Goal: Task Accomplishment & Management: Manage account settings

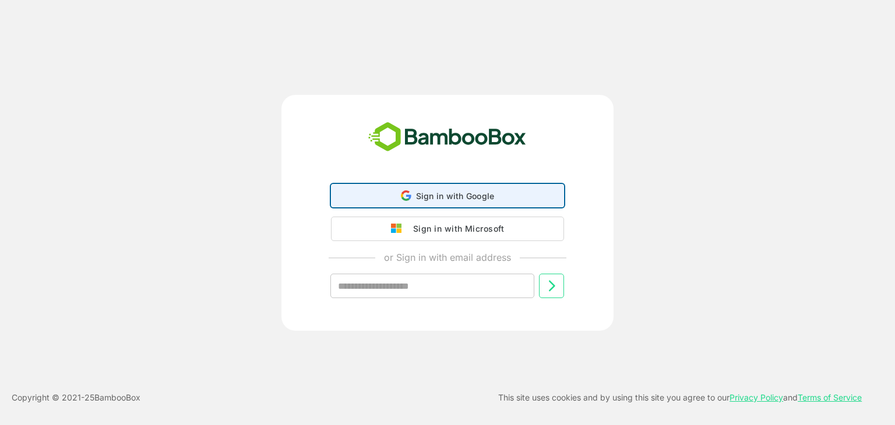
click at [448, 196] on span "Sign in with Google" at bounding box center [455, 196] width 79 height 10
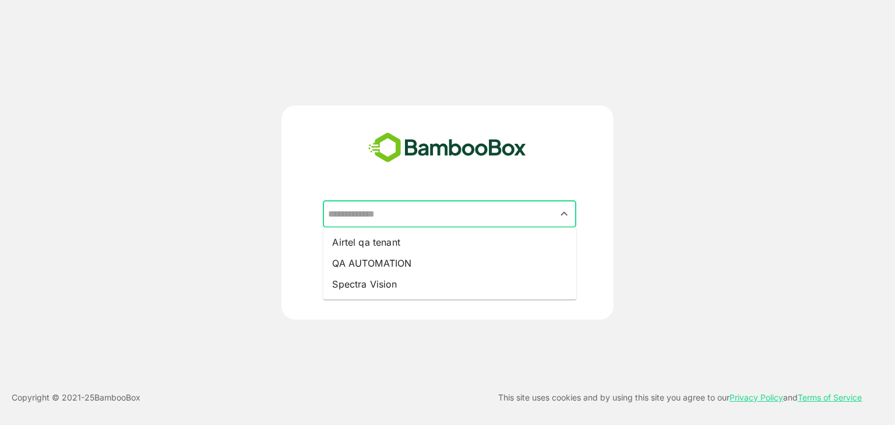
click at [366, 216] on input "text" at bounding box center [449, 214] width 249 height 22
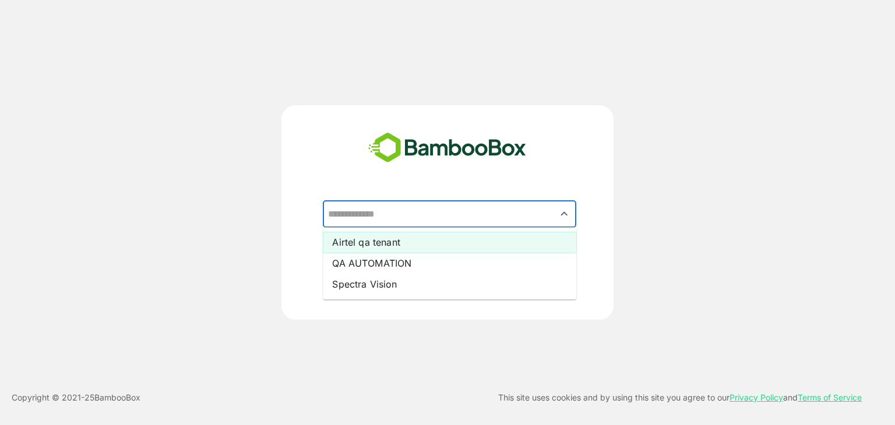
click at [363, 245] on li "Airtel qa tenant" at bounding box center [449, 242] width 253 height 21
type input "**********"
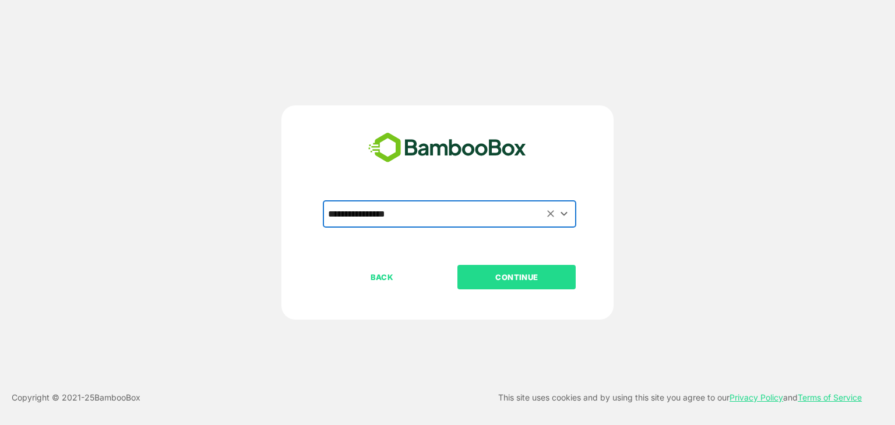
click at [501, 277] on p "CONTINUE" at bounding box center [517, 277] width 117 height 13
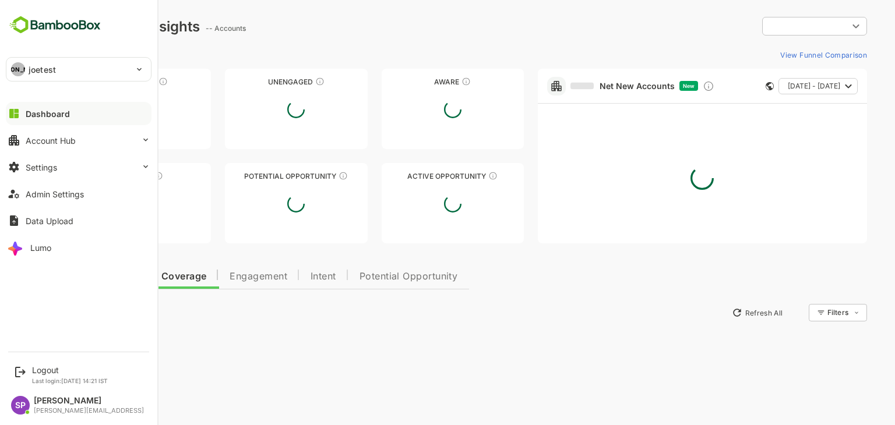
type input "**********"
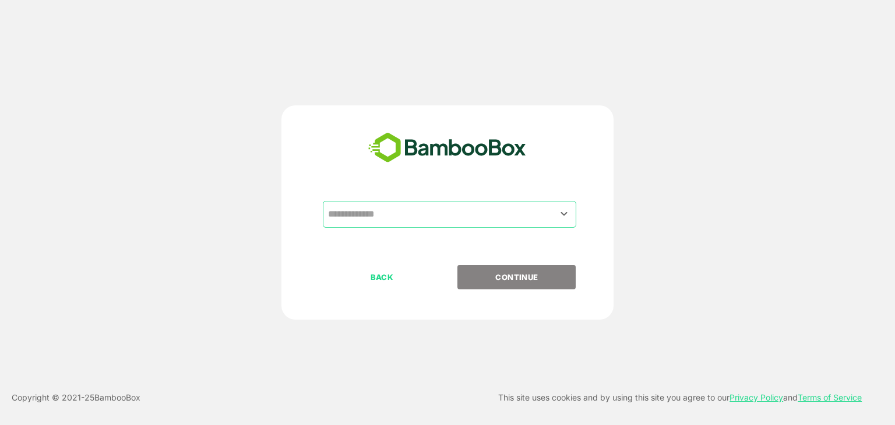
click at [372, 214] on input "text" at bounding box center [449, 214] width 249 height 22
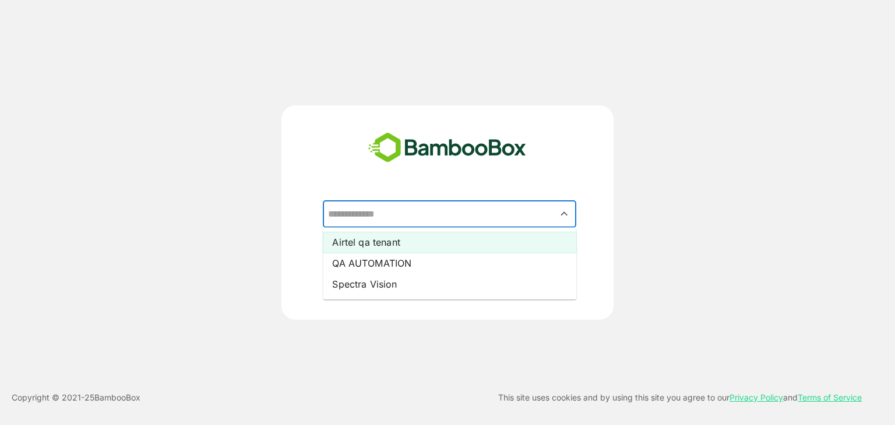
click at [368, 237] on li "Airtel qa tenant" at bounding box center [449, 242] width 253 height 21
type input "**********"
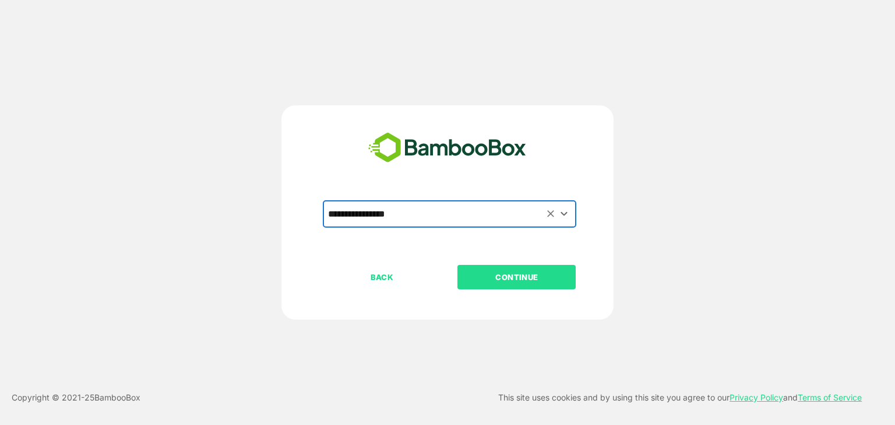
click at [492, 267] on button "CONTINUE" at bounding box center [516, 277] width 118 height 24
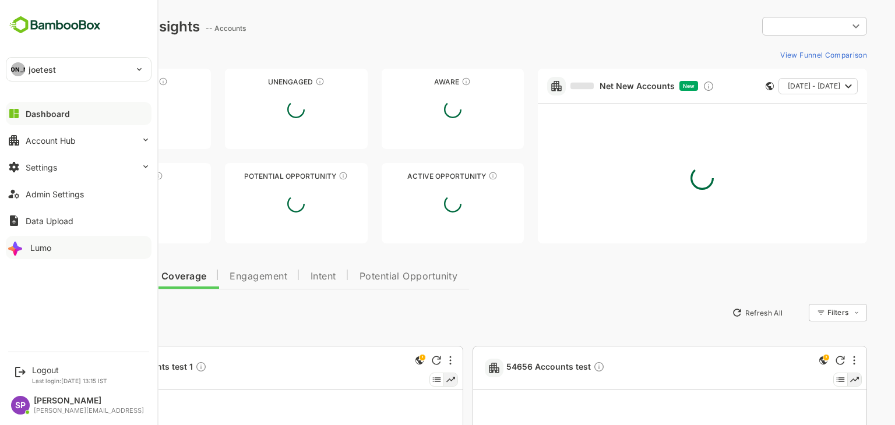
type input "**********"
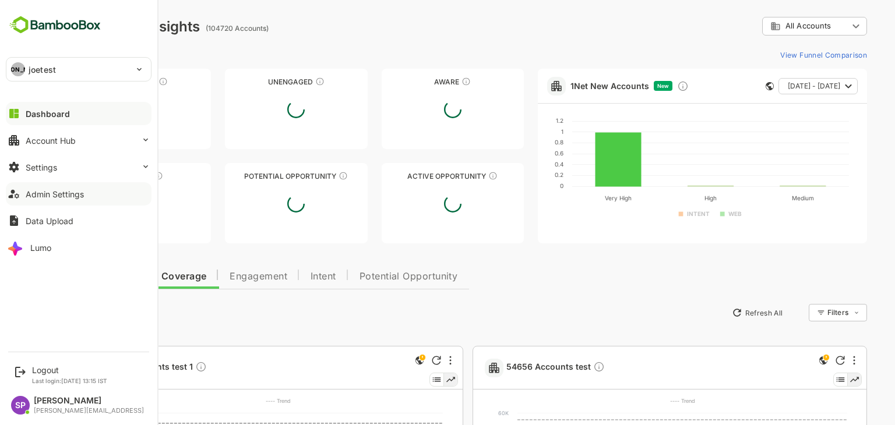
click at [98, 199] on button "Admin Settings" at bounding box center [79, 193] width 146 height 23
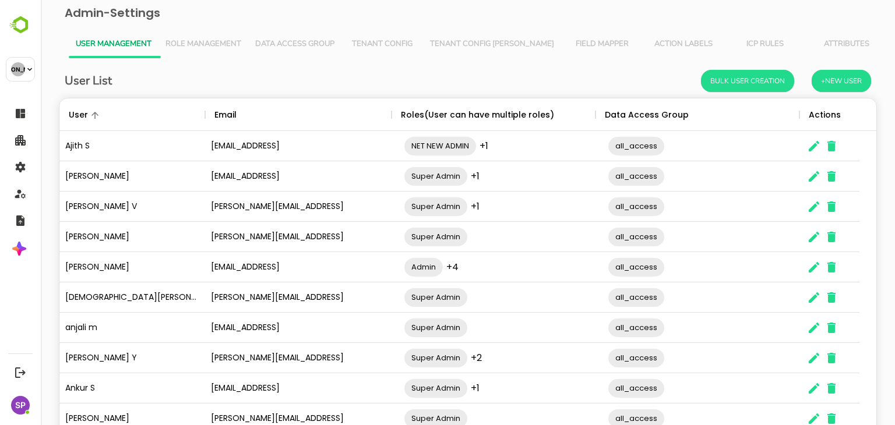
scroll to position [75, 0]
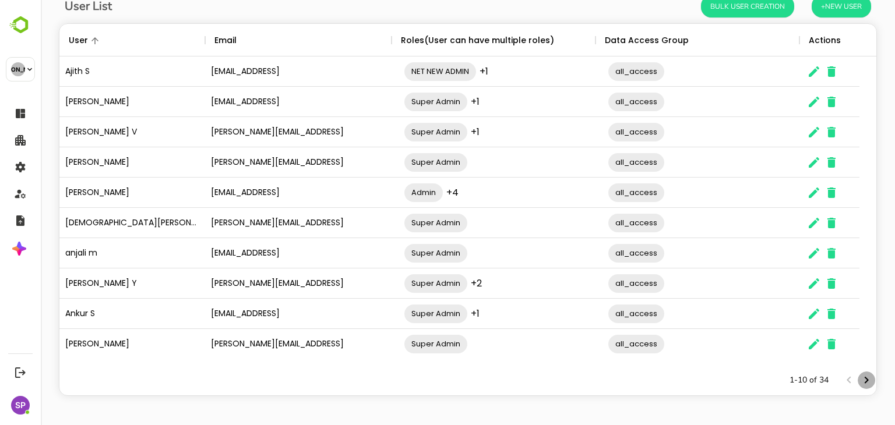
click at [860, 380] on icon "Next page" at bounding box center [867, 381] width 14 height 14
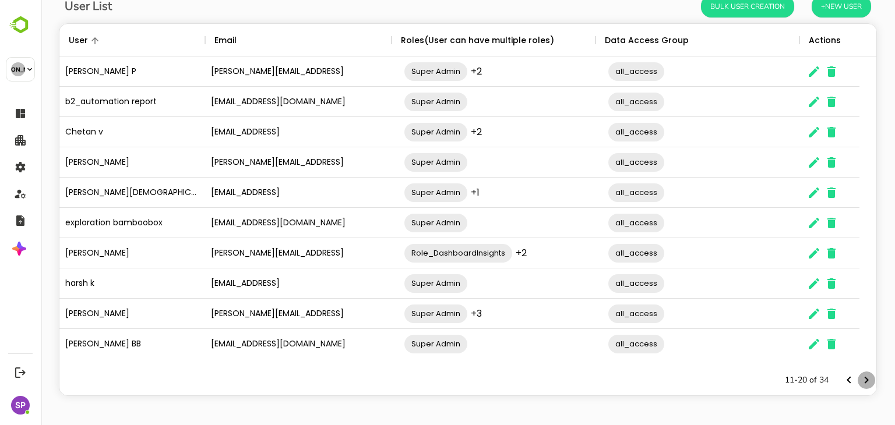
click at [860, 380] on icon "Next page" at bounding box center [867, 381] width 14 height 14
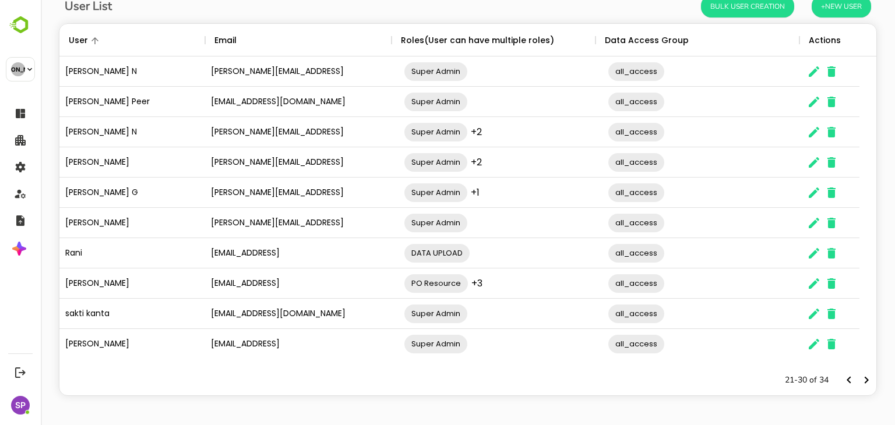
click at [860, 380] on icon "Next page" at bounding box center [867, 381] width 14 height 14
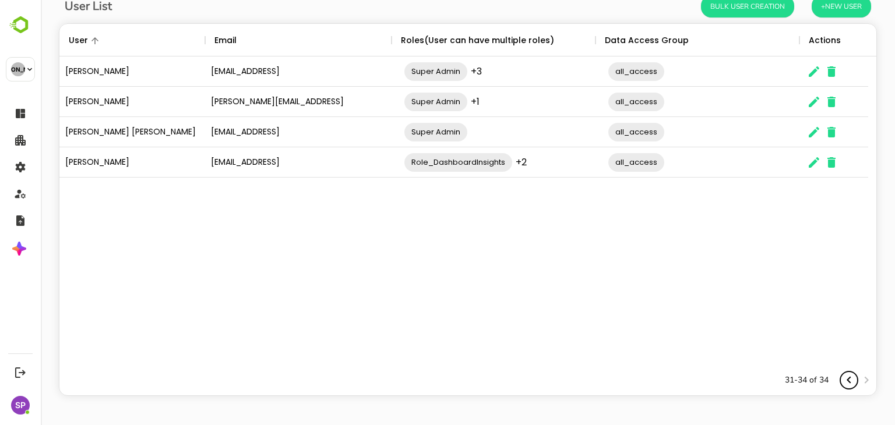
click at [847, 379] on icon "Previous page" at bounding box center [849, 380] width 4 height 7
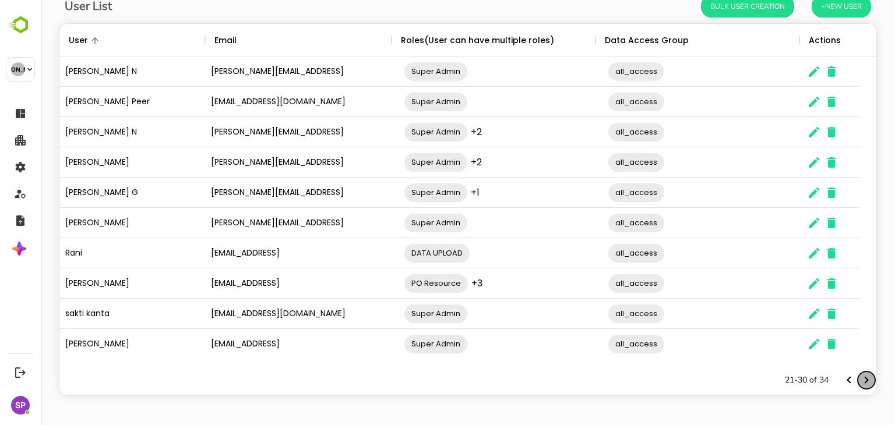
click at [865, 379] on icon "Next page" at bounding box center [867, 380] width 4 height 7
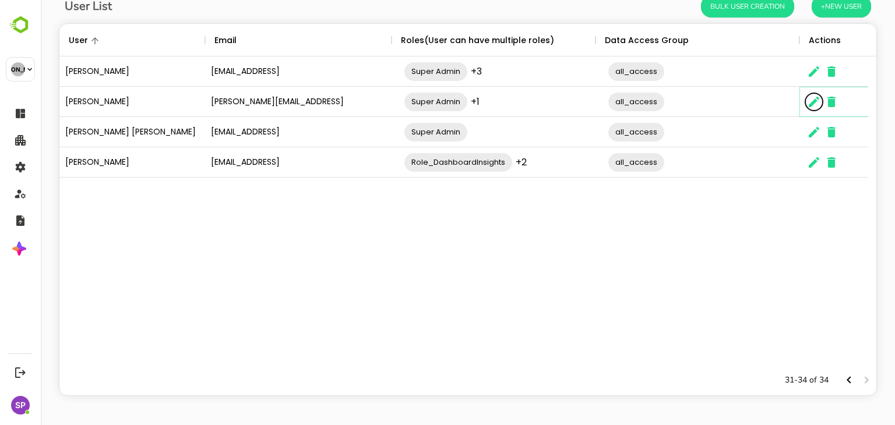
click at [809, 101] on icon "The User Data" at bounding box center [814, 102] width 14 height 14
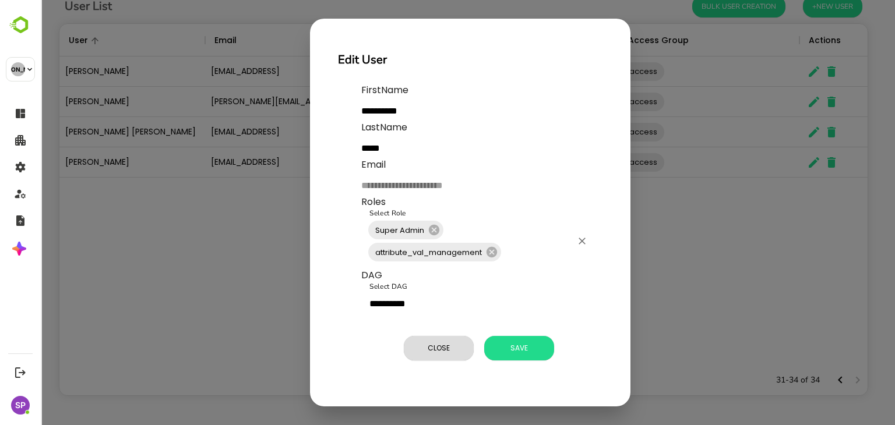
click at [526, 247] on input "Select Role" at bounding box center [537, 252] width 69 height 22
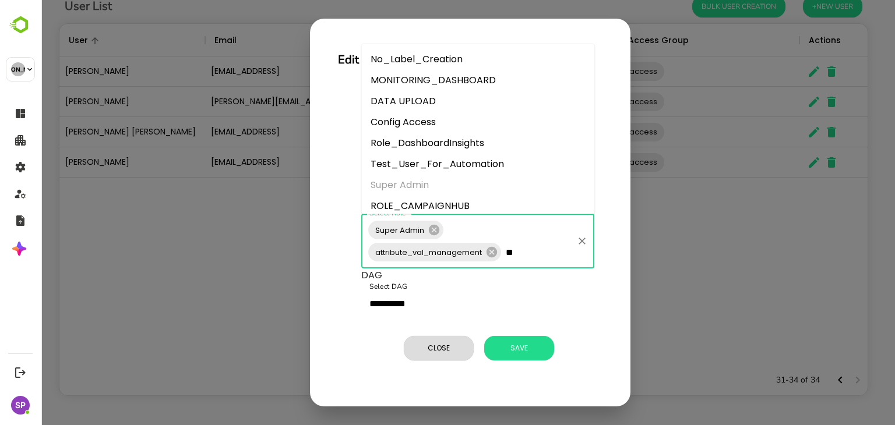
type input "***"
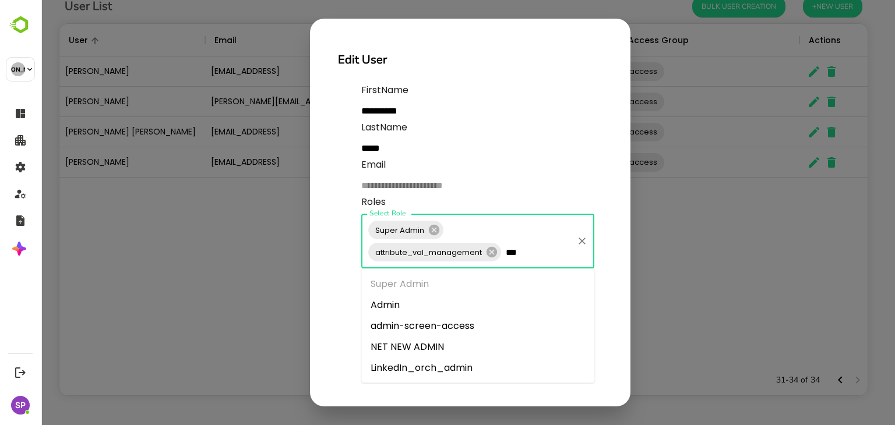
click at [431, 364] on li "LinkedIn_orch_admin" at bounding box center [477, 368] width 233 height 21
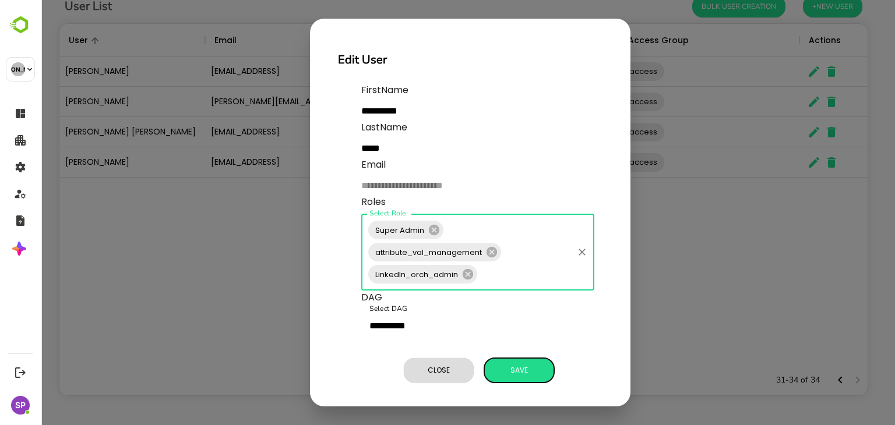
click at [538, 361] on button "Save" at bounding box center [519, 370] width 70 height 24
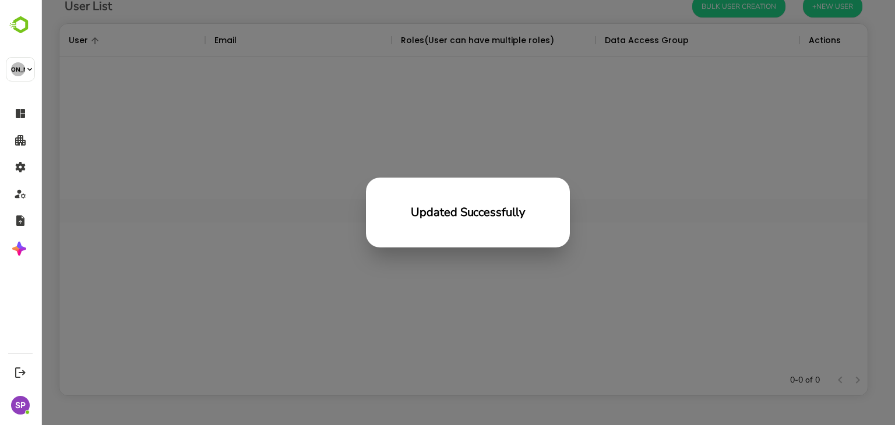
scroll to position [333, 800]
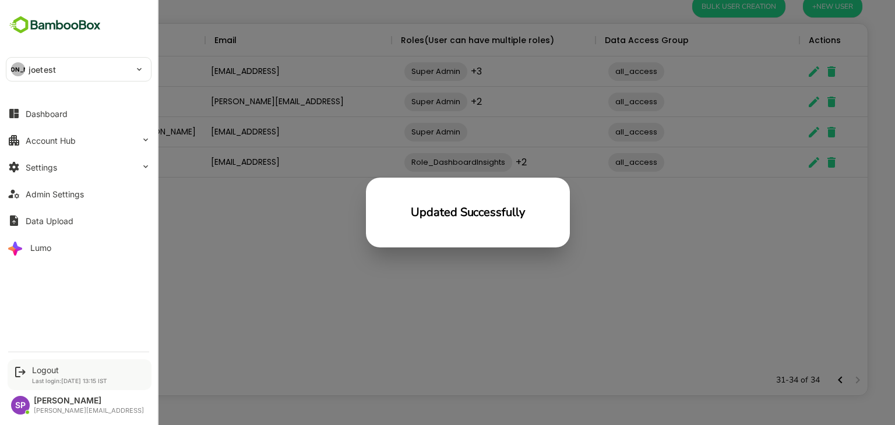
click at [45, 378] on p "Last login: [DATE] 13:15 IST" at bounding box center [69, 381] width 75 height 7
click at [45, 373] on div "Logout" at bounding box center [69, 370] width 75 height 10
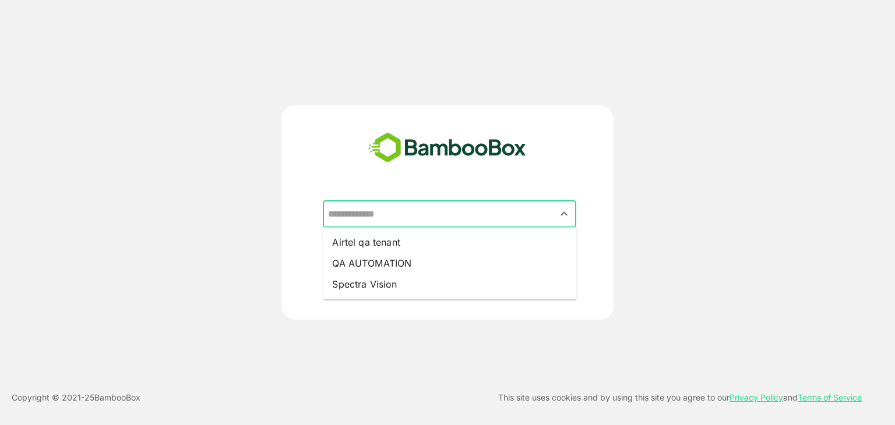
click at [386, 212] on input "text" at bounding box center [449, 214] width 249 height 22
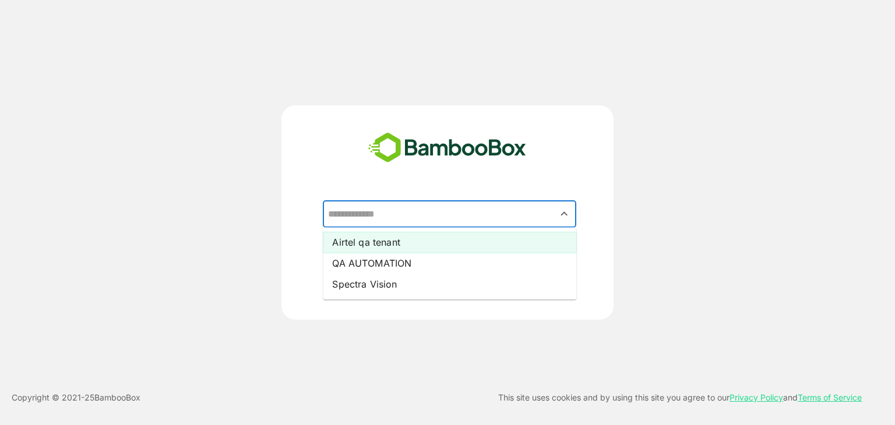
click at [383, 240] on li "Airtel qa tenant" at bounding box center [449, 242] width 253 height 21
type input "**********"
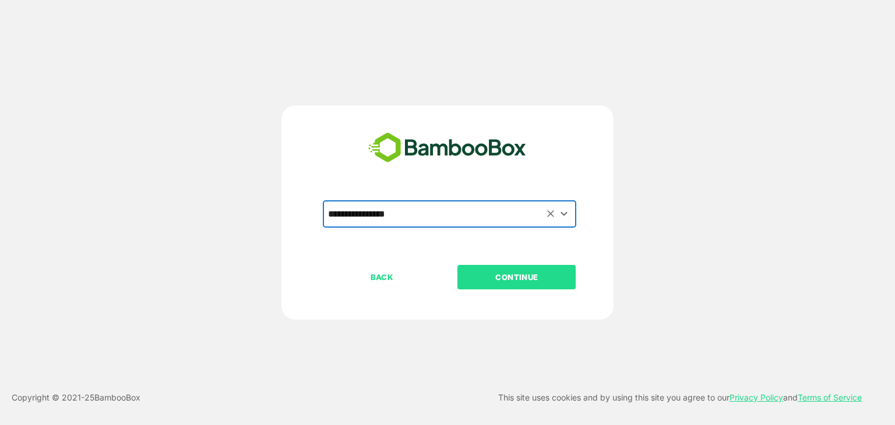
click at [517, 272] on p "CONTINUE" at bounding box center [517, 277] width 117 height 13
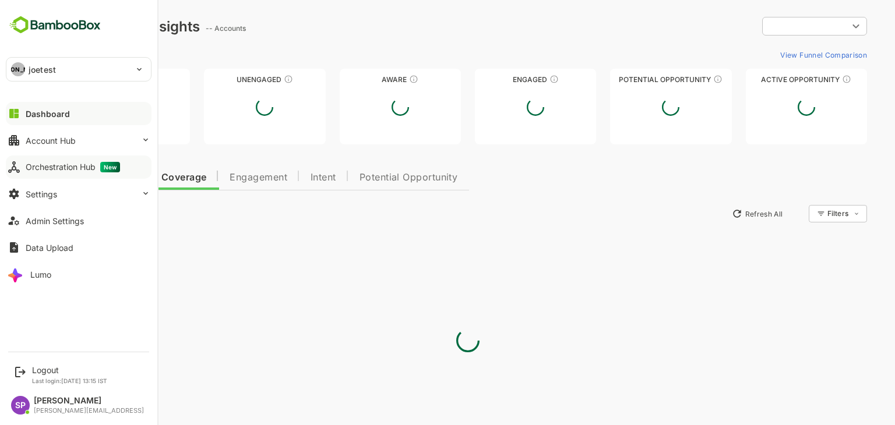
click at [63, 162] on div "Orchestration Hub New" at bounding box center [73, 167] width 94 height 10
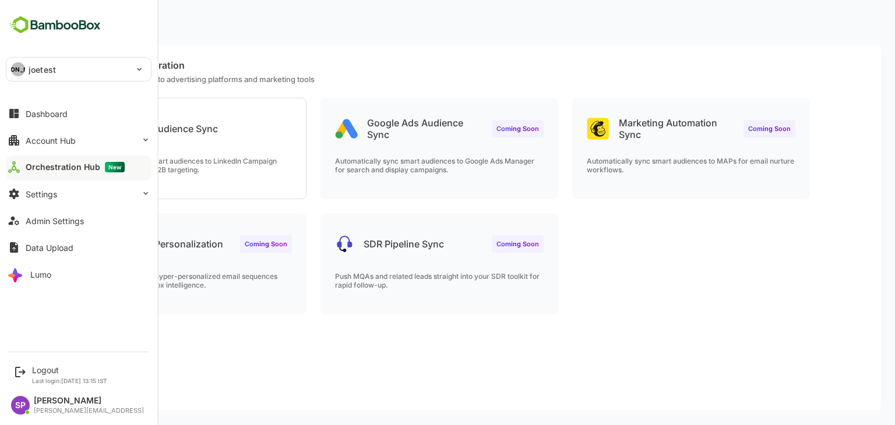
click at [33, 65] on p "joetest" at bounding box center [42, 70] width 27 height 12
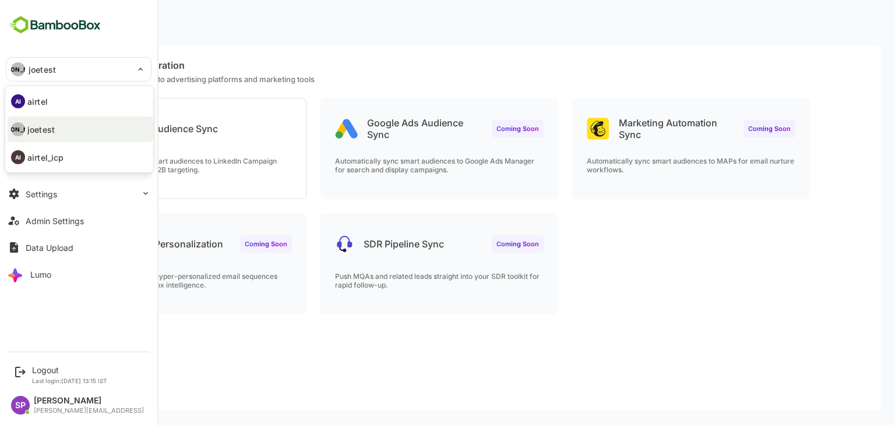
click at [386, 59] on div at bounding box center [447, 212] width 895 height 425
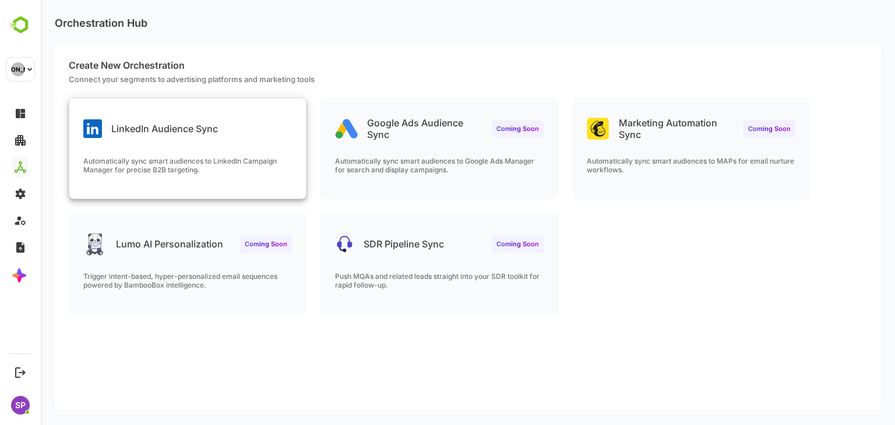
click at [173, 135] on div "LinkedIn Audience Sync" at bounding box center [150, 128] width 135 height 19
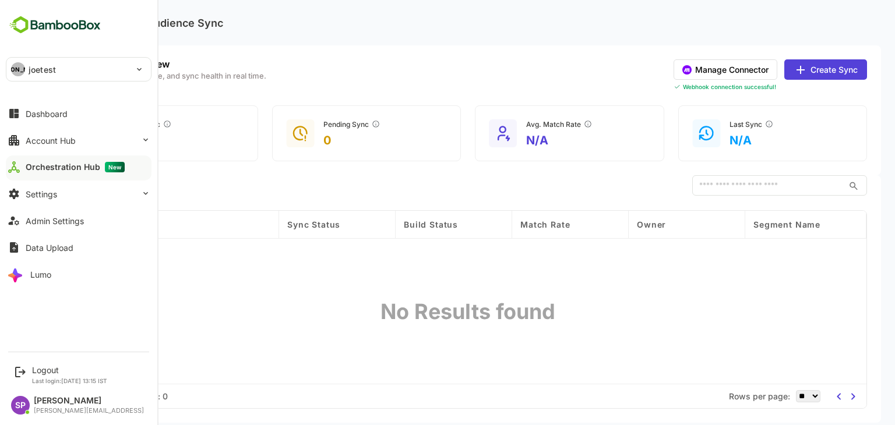
click at [48, 74] on p "joetest" at bounding box center [42, 70] width 27 height 12
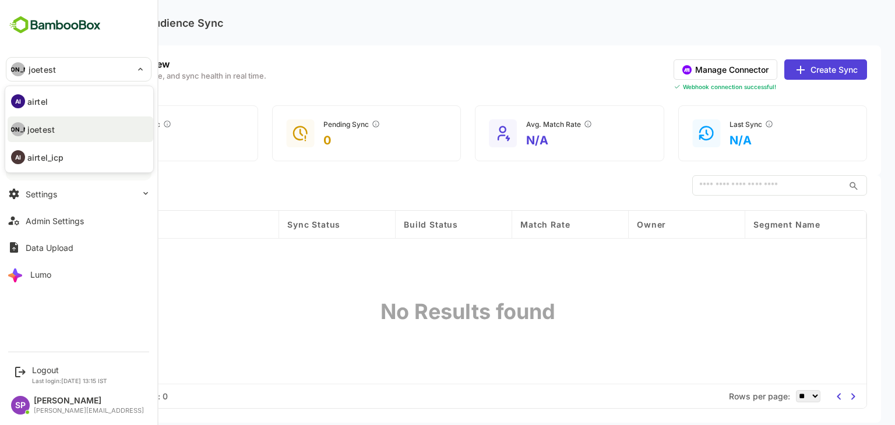
click at [50, 97] on li "AI airtel" at bounding box center [81, 102] width 146 height 26
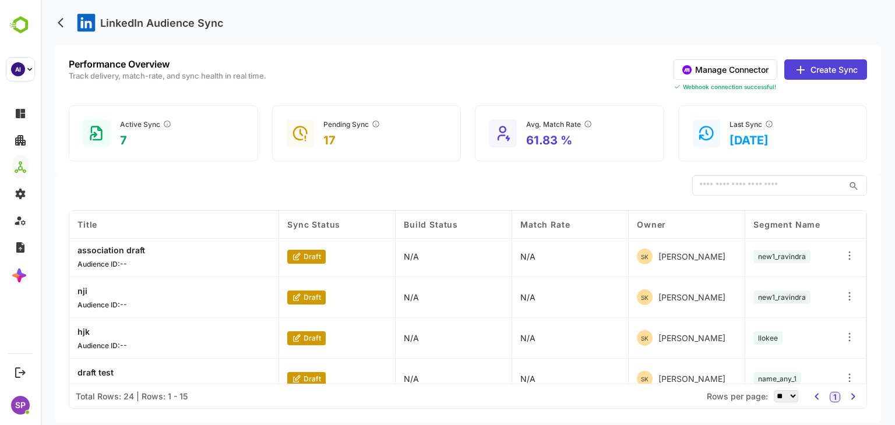
scroll to position [467, 0]
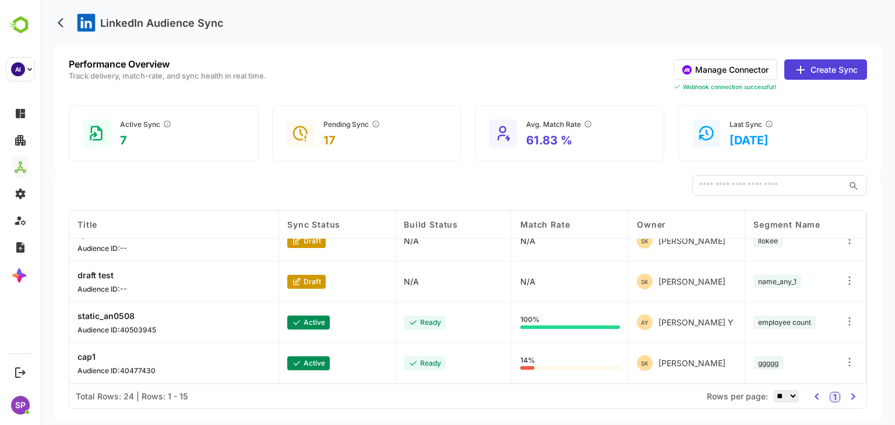
click at [783, 398] on select "** ** ** *** *** ****" at bounding box center [786, 396] width 24 height 12
select select "**"
click at [774, 390] on select "** ** ** *** *** ****" at bounding box center [786, 396] width 24 height 12
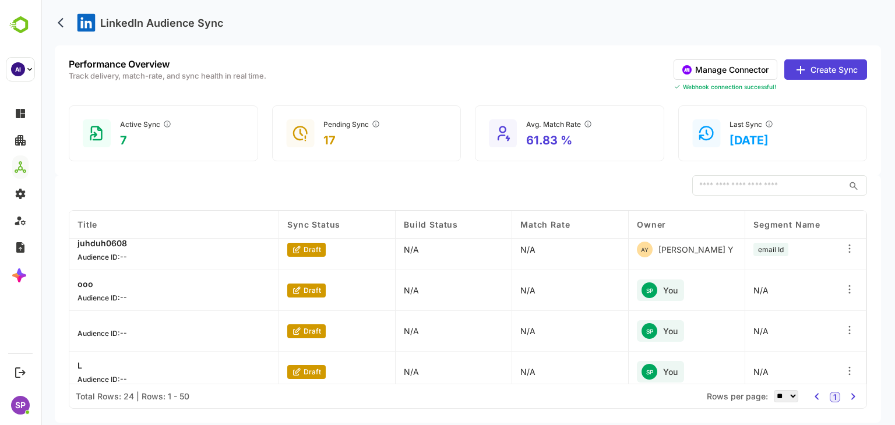
scroll to position [826, 0]
click at [849, 291] on icon at bounding box center [849, 291] width 1 height 1
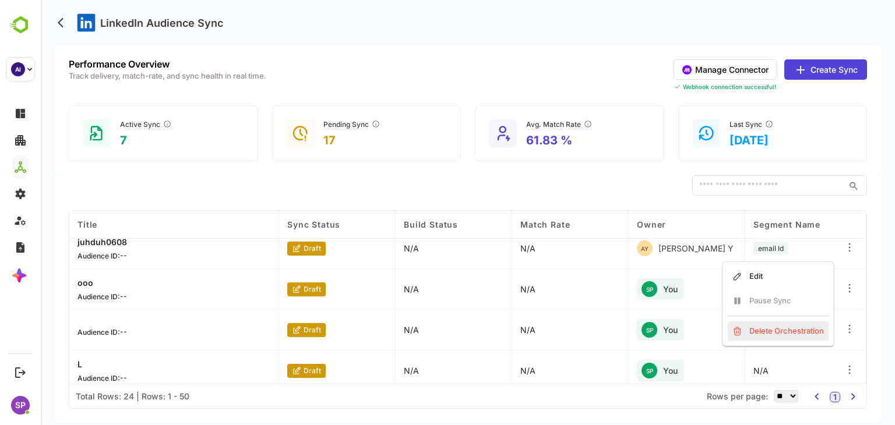
click at [794, 329] on div "Delete Orchestration" at bounding box center [777, 332] width 101 height 20
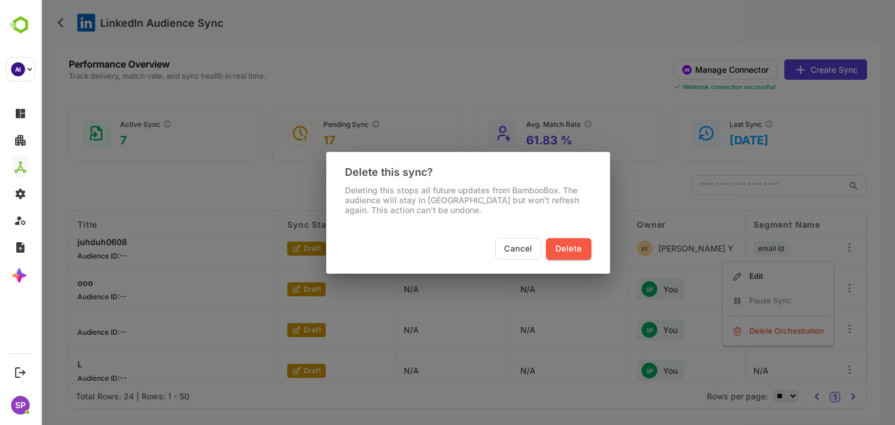
click at [562, 252] on span "Delete" at bounding box center [568, 249] width 26 height 15
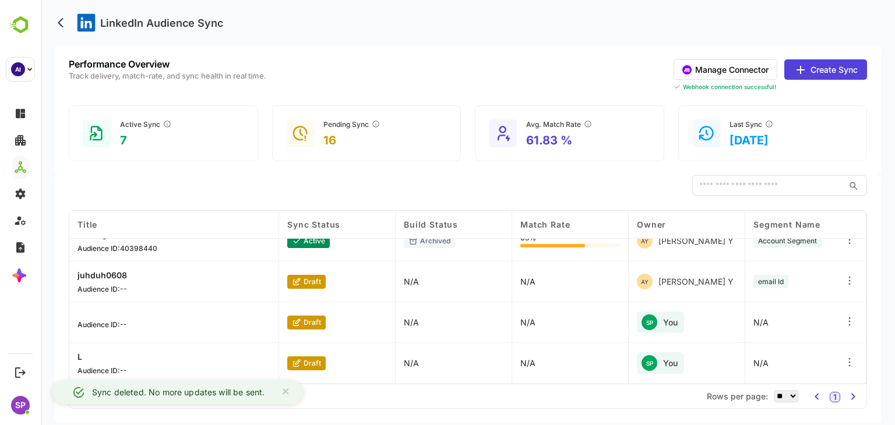
scroll to position [793, 0]
click at [850, 323] on icon at bounding box center [850, 322] width 12 height 12
click at [781, 364] on div "Delete Orchestration" at bounding box center [777, 365] width 101 height 20
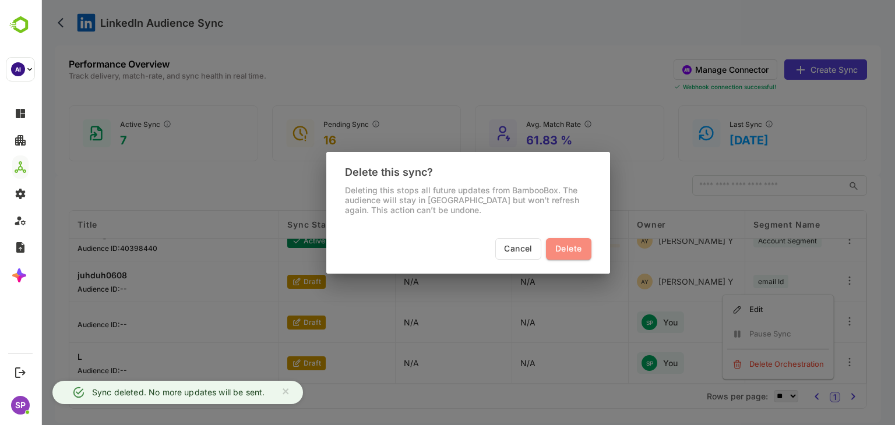
click at [577, 249] on span "Delete" at bounding box center [568, 249] width 26 height 15
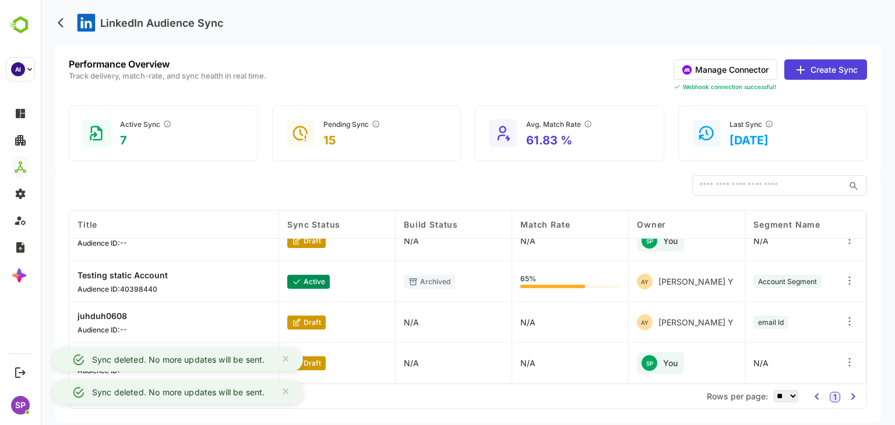
scroll to position [753, 0]
click at [849, 367] on icon at bounding box center [850, 363] width 12 height 12
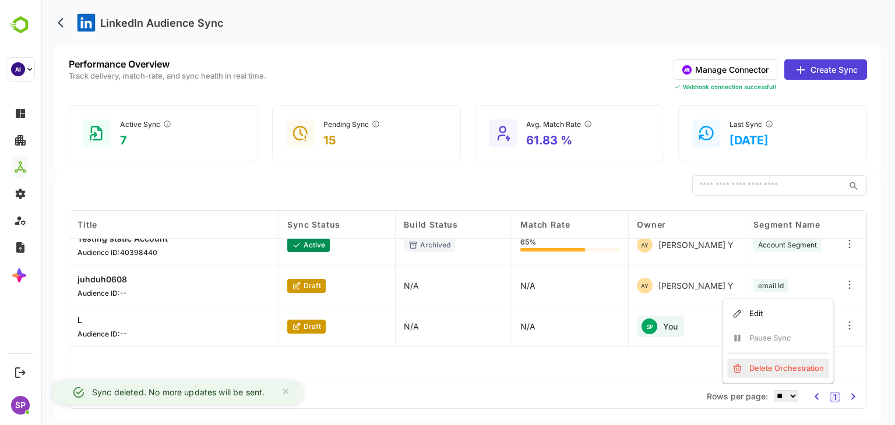
click at [773, 365] on div "Delete Orchestration" at bounding box center [777, 369] width 101 height 20
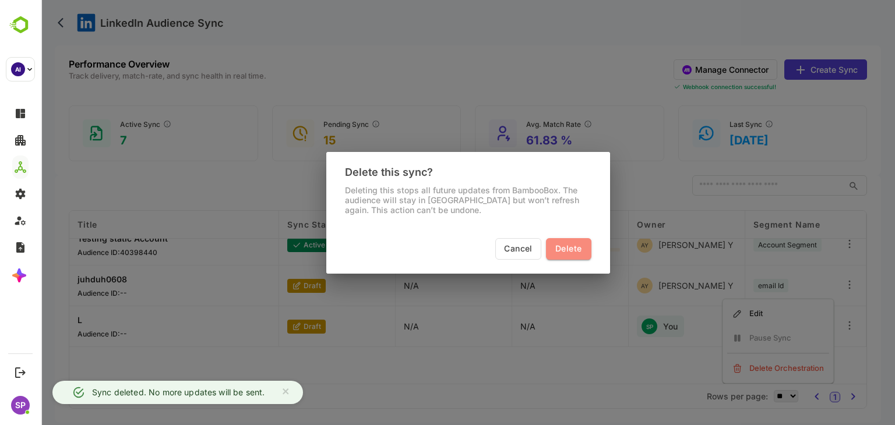
click at [558, 245] on span "Delete" at bounding box center [568, 249] width 26 height 15
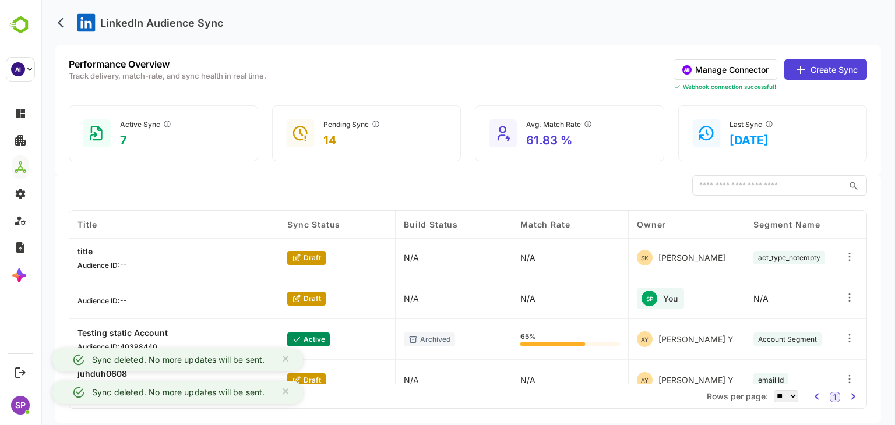
scroll to position [694, 0]
click at [848, 298] on icon at bounding box center [850, 299] width 12 height 12
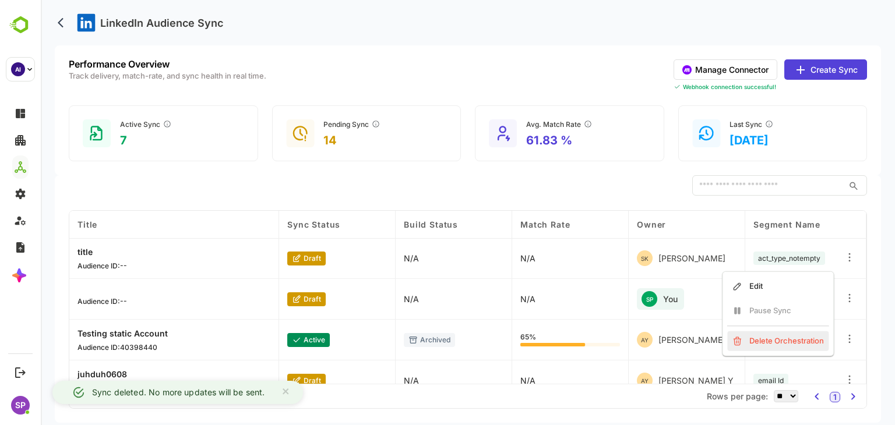
click at [768, 343] on div "Delete Orchestration" at bounding box center [777, 342] width 101 height 20
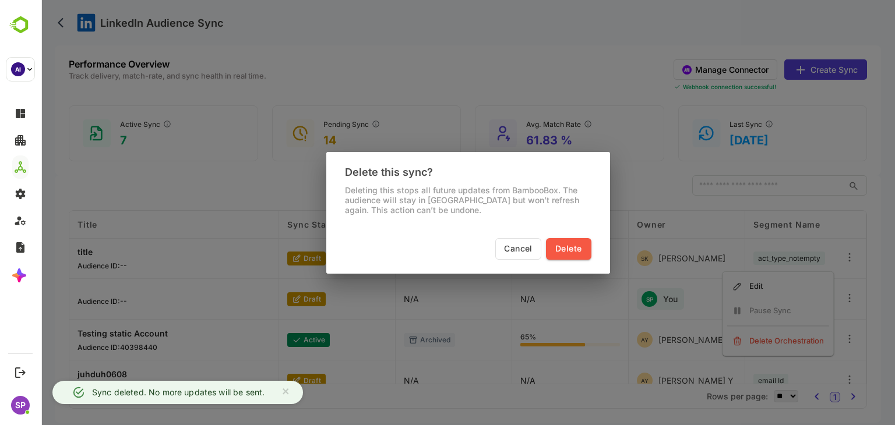
click at [574, 250] on span "Delete" at bounding box center [568, 249] width 26 height 15
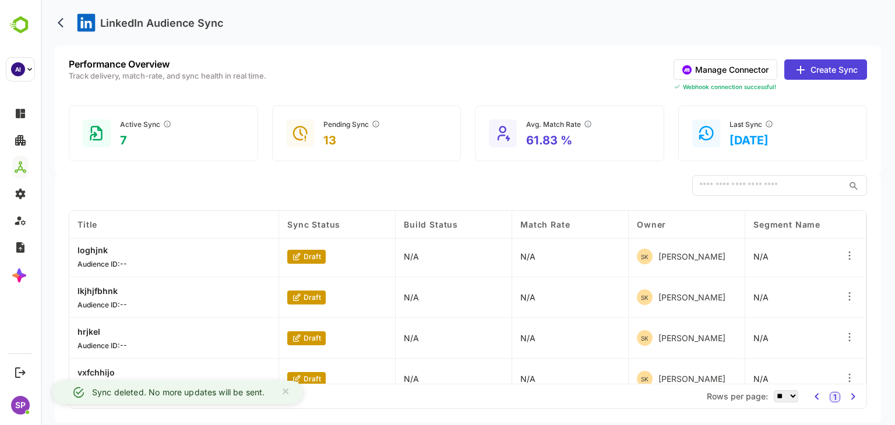
scroll to position [0, 0]
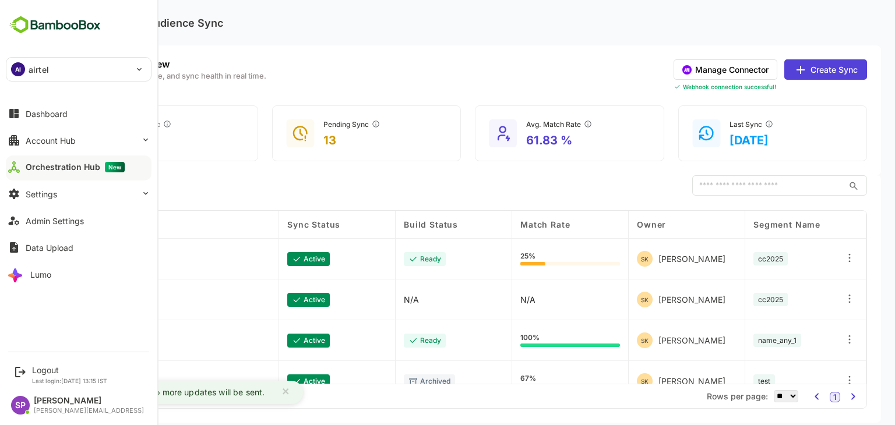
click at [68, 73] on div "AI airtel" at bounding box center [71, 69] width 131 height 23
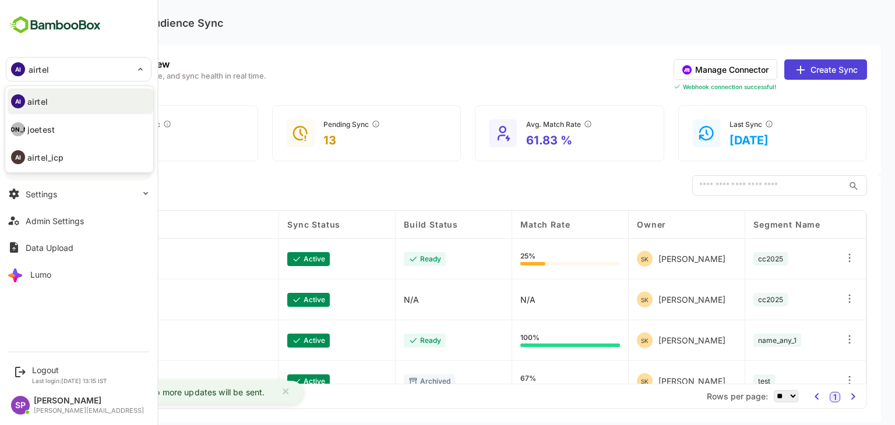
click at [65, 145] on li "AI airtel_icp" at bounding box center [81, 158] width 146 height 26
type input "**********"
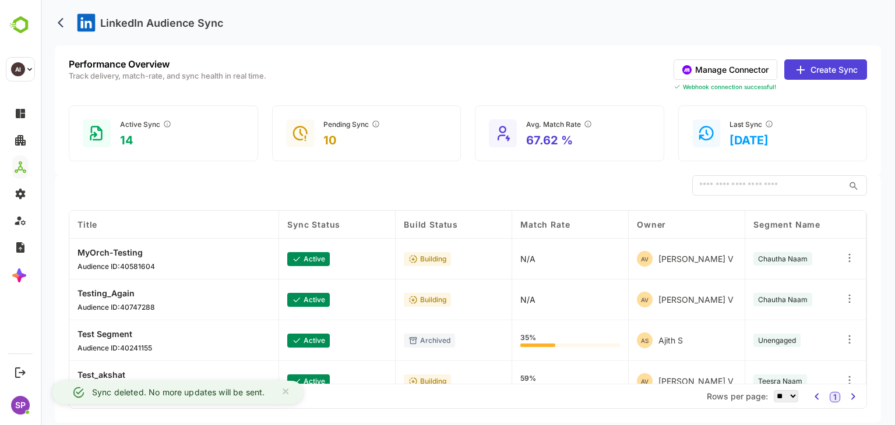
scroll to position [834, 0]
